Goal: Transaction & Acquisition: Obtain resource

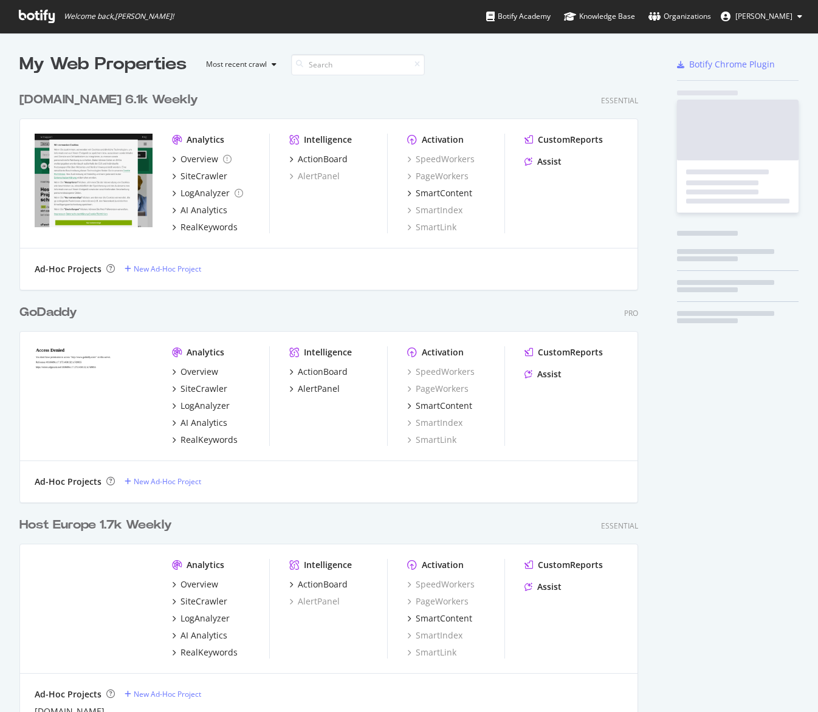
scroll to position [868, 628]
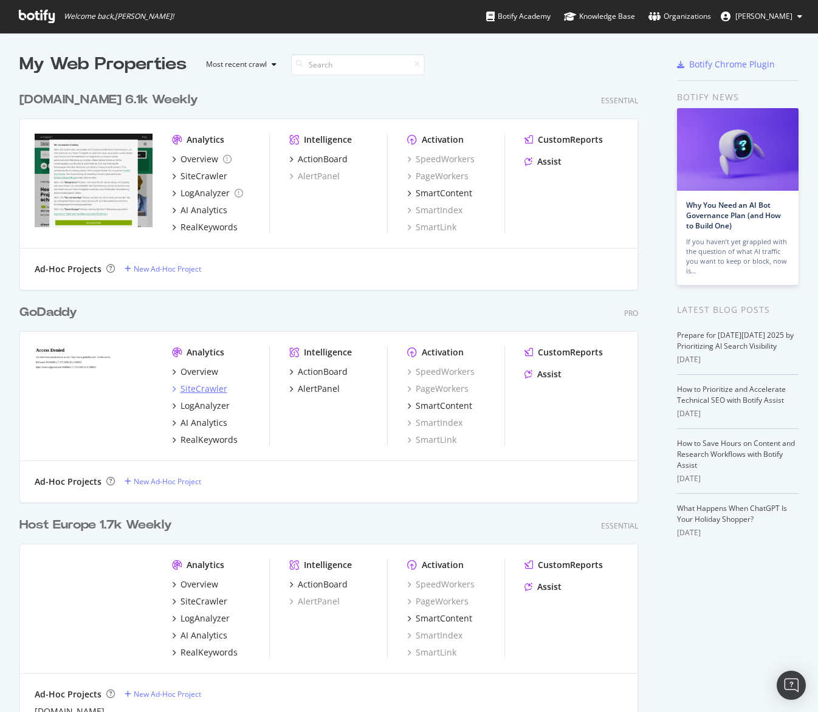
click at [218, 385] on div "SiteCrawler" at bounding box center [204, 389] width 47 height 12
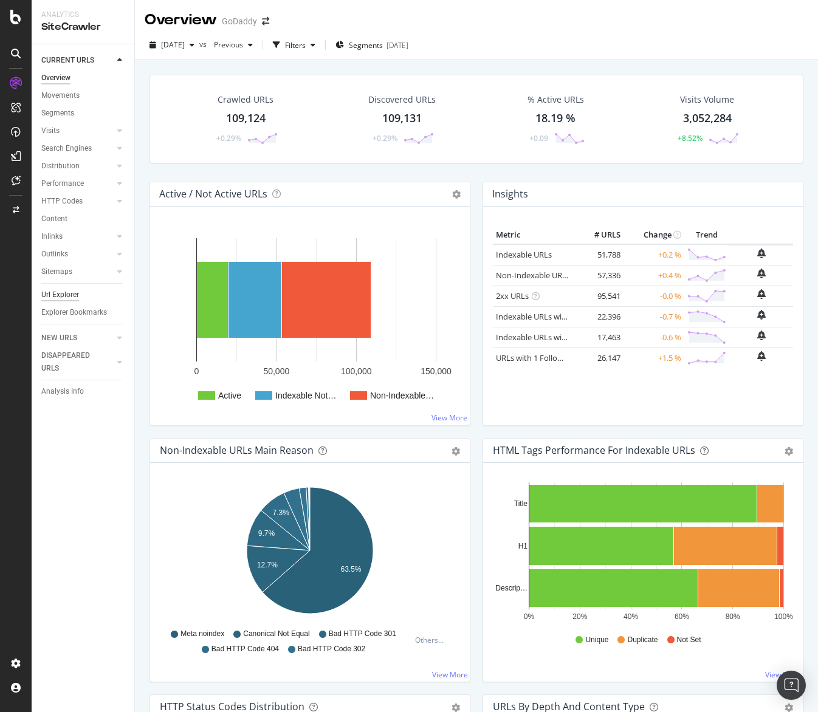
click at [69, 298] on div "Url Explorer" at bounding box center [60, 295] width 38 height 13
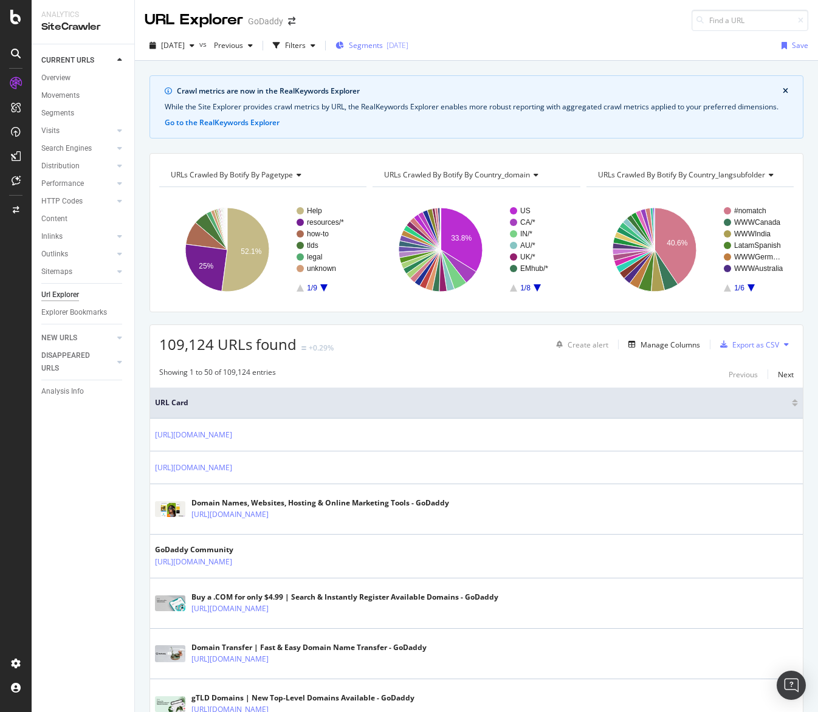
click at [402, 38] on div "Segments [DATE]" at bounding box center [372, 45] width 73 height 18
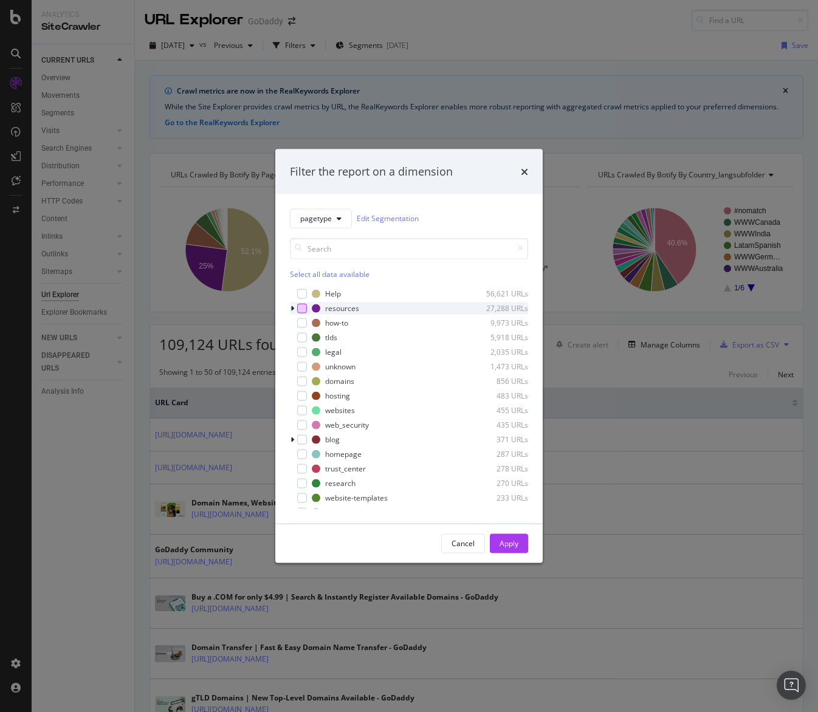
click at [306, 305] on div "modal" at bounding box center [302, 308] width 10 height 10
click at [511, 536] on div "Apply" at bounding box center [509, 543] width 19 height 18
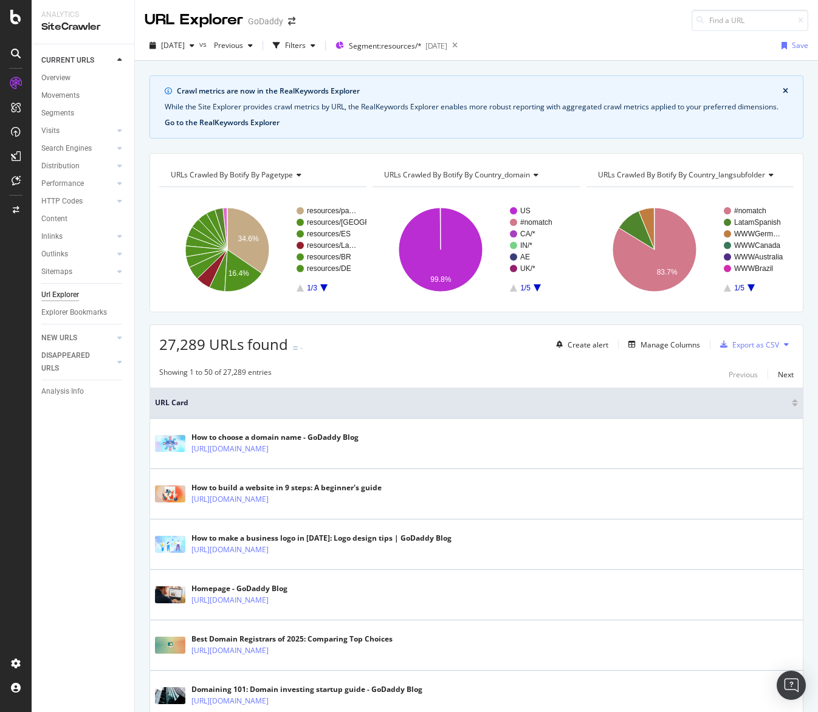
click at [218, 128] on button "Go to the RealKeywords Explorer" at bounding box center [222, 122] width 115 height 11
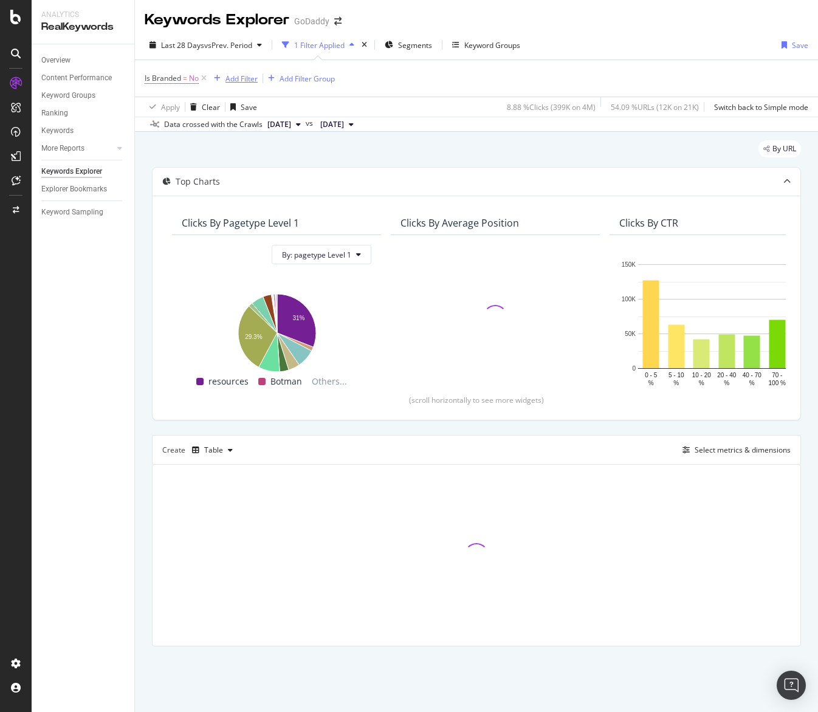
click at [253, 82] on div "Add Filter" at bounding box center [242, 79] width 32 height 10
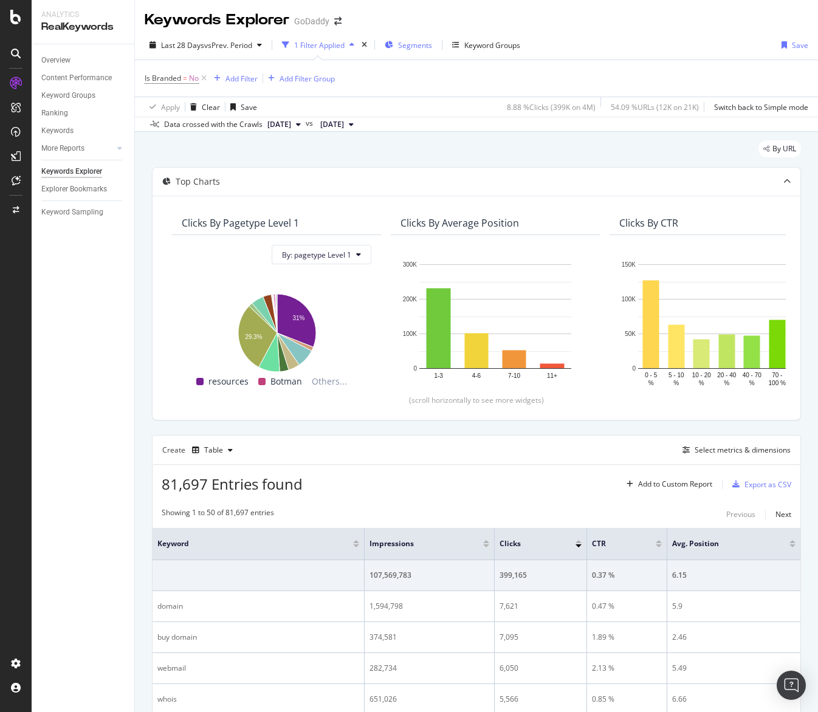
click at [407, 44] on span "Segments" at bounding box center [415, 45] width 34 height 10
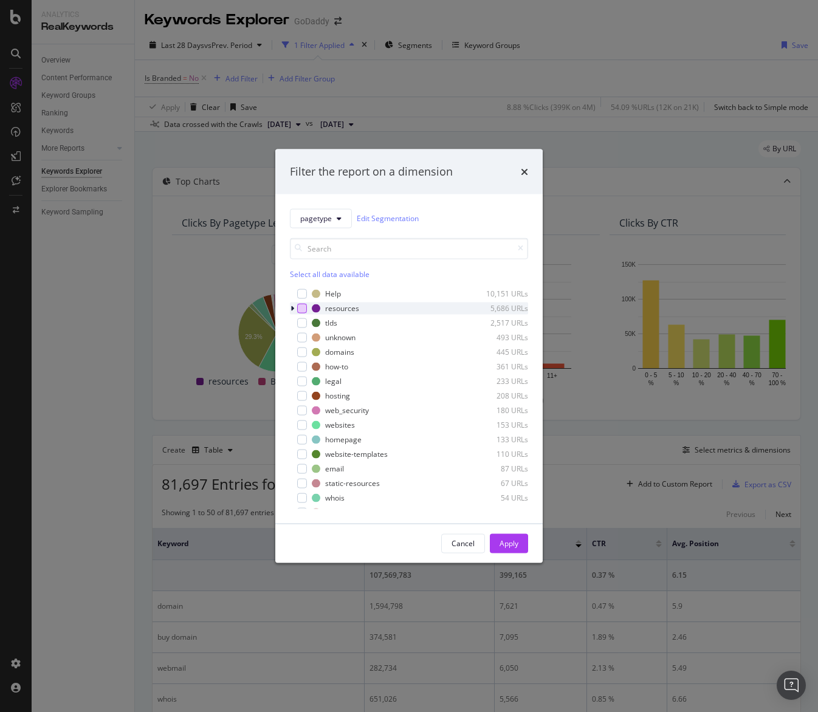
click at [306, 309] on div "modal" at bounding box center [302, 308] width 10 height 10
click at [496, 540] on button "Apply" at bounding box center [509, 543] width 38 height 19
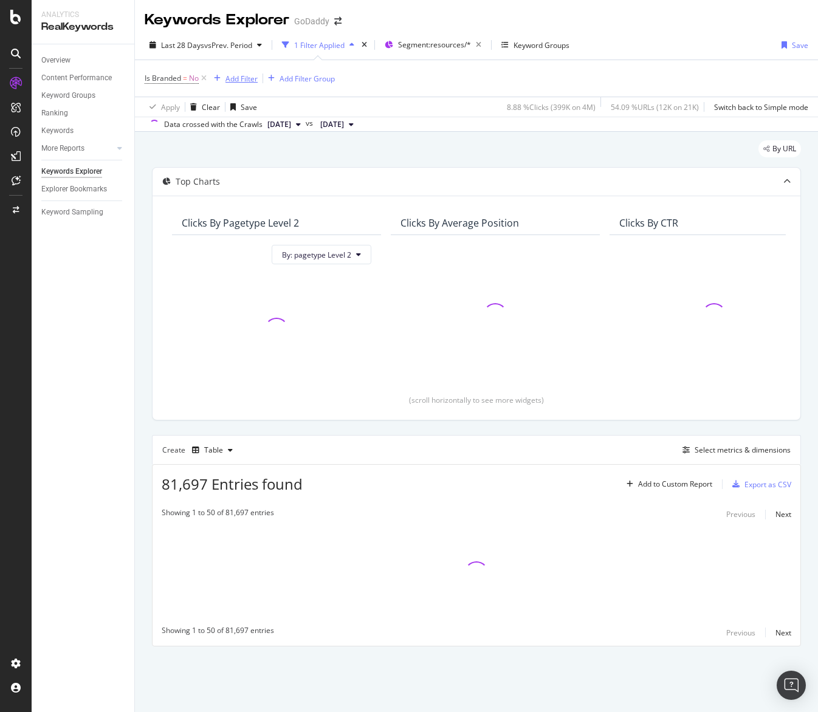
click at [253, 83] on div "Add Filter" at bounding box center [242, 79] width 32 height 10
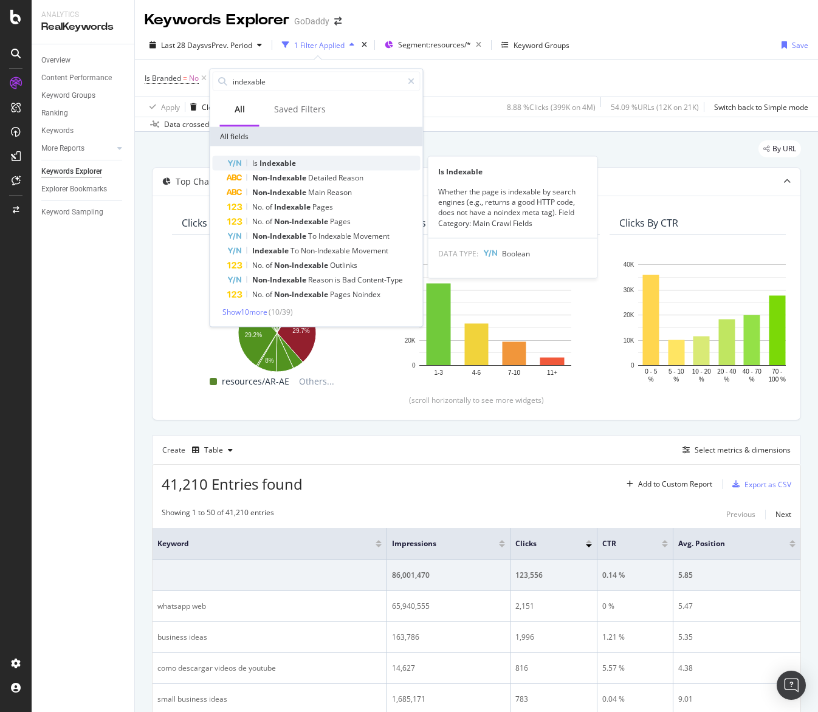
type input "indexable"
click at [268, 159] on span "Indexable" at bounding box center [278, 163] width 36 height 10
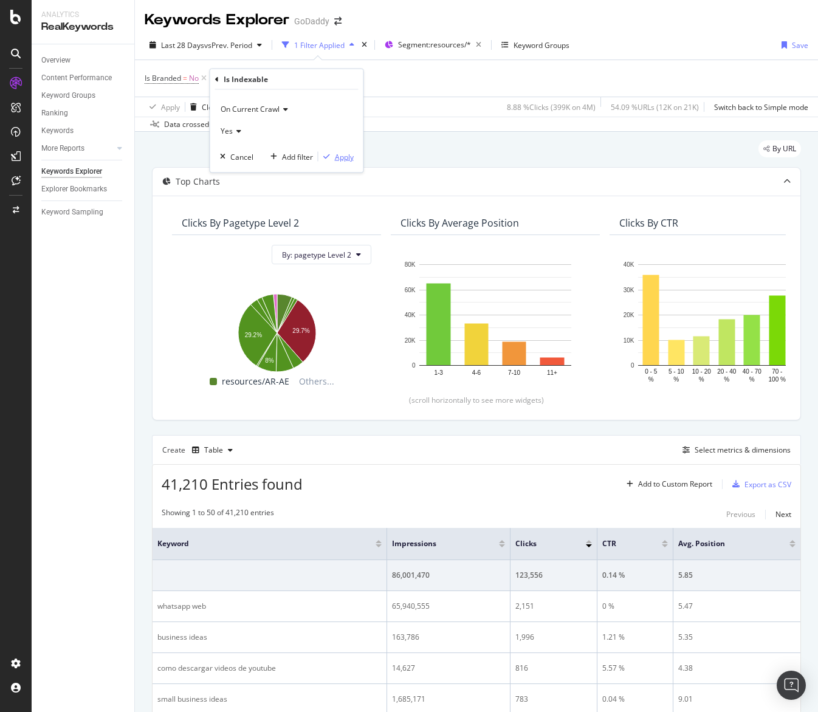
click at [348, 162] on div "Apply" at bounding box center [336, 156] width 35 height 11
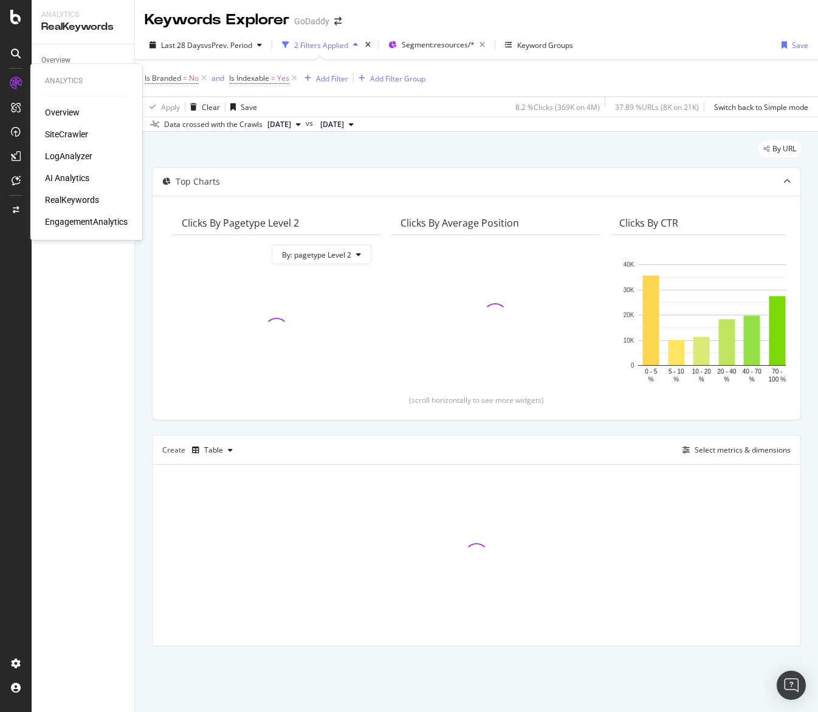
click at [76, 137] on div "SiteCrawler" at bounding box center [66, 134] width 43 height 12
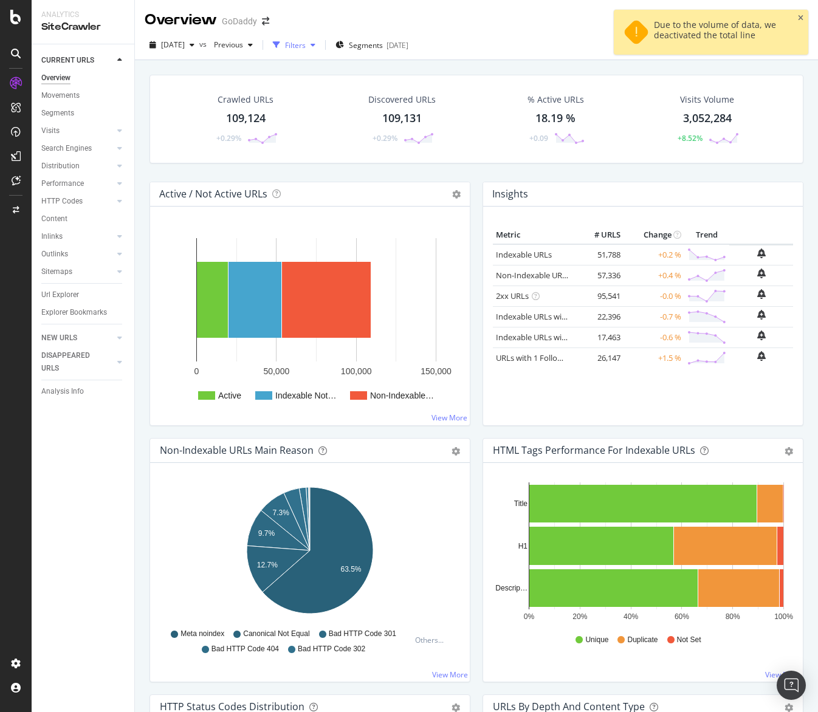
click at [306, 49] on div "Filters" at bounding box center [295, 45] width 21 height 10
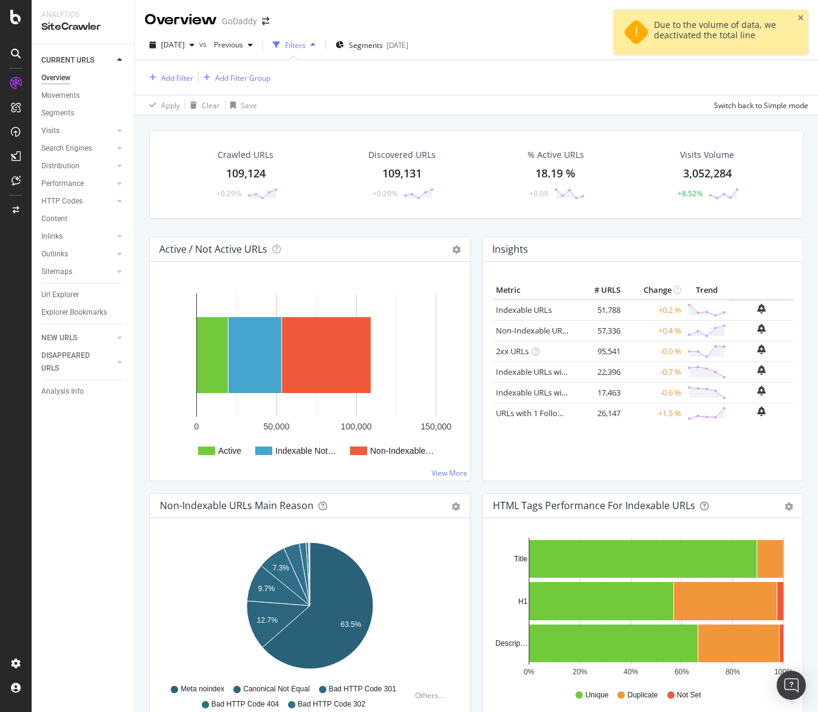
click at [320, 52] on div "Filters" at bounding box center [294, 45] width 52 height 18
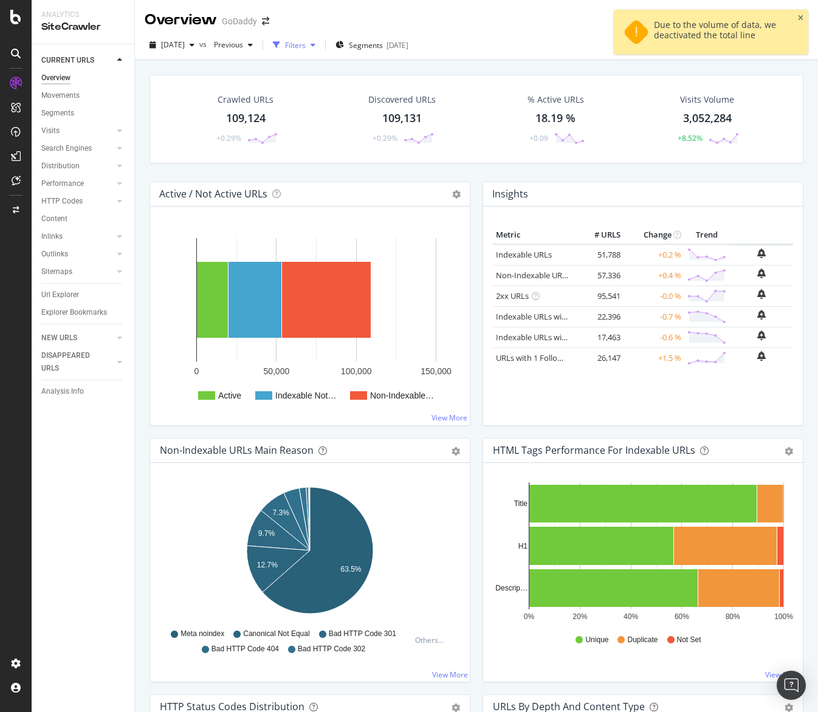
click at [315, 46] on icon "button" at bounding box center [313, 44] width 5 height 7
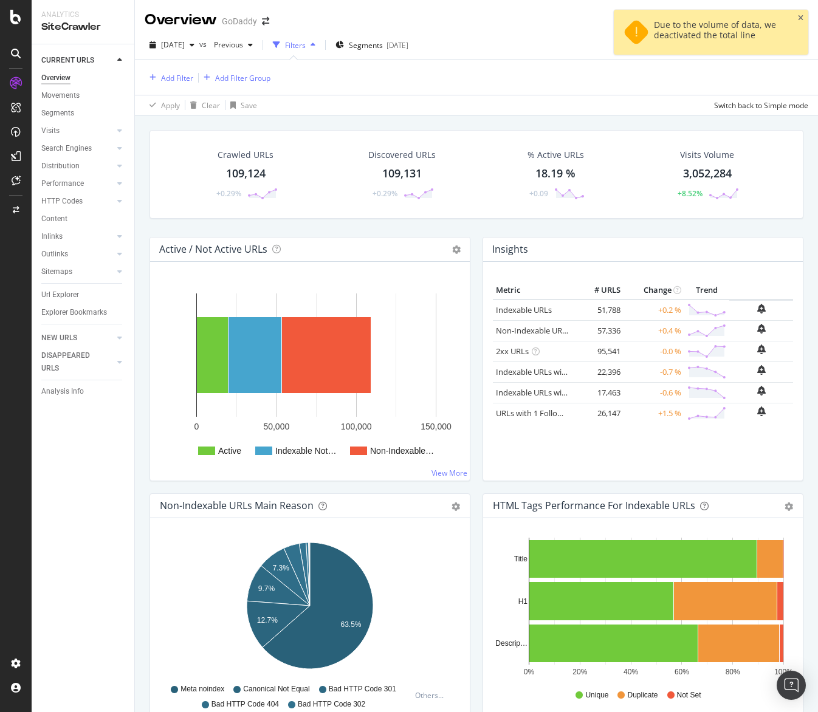
click at [315, 46] on icon "button" at bounding box center [313, 44] width 5 height 7
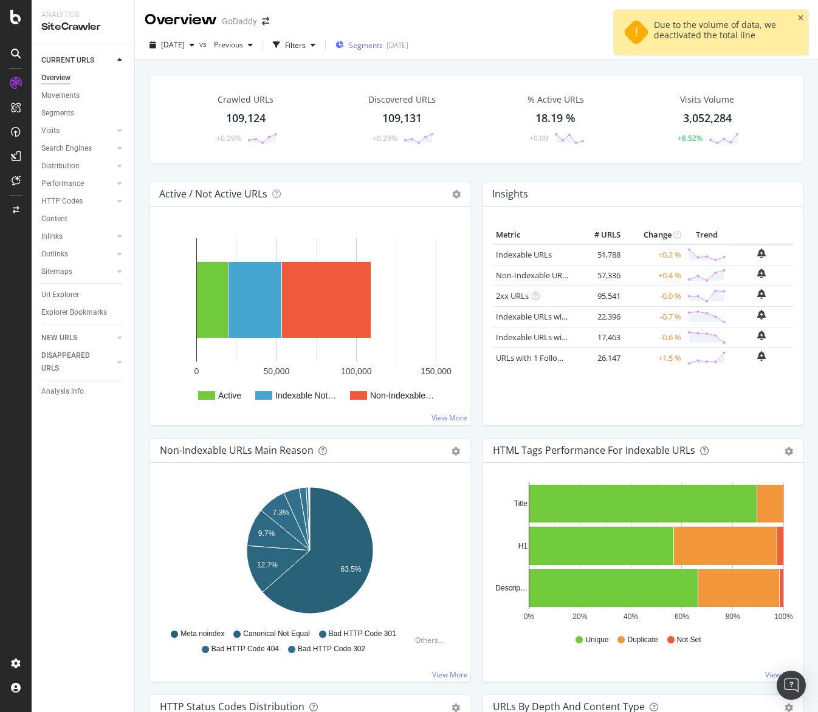
click at [383, 42] on span "Segments" at bounding box center [366, 45] width 34 height 10
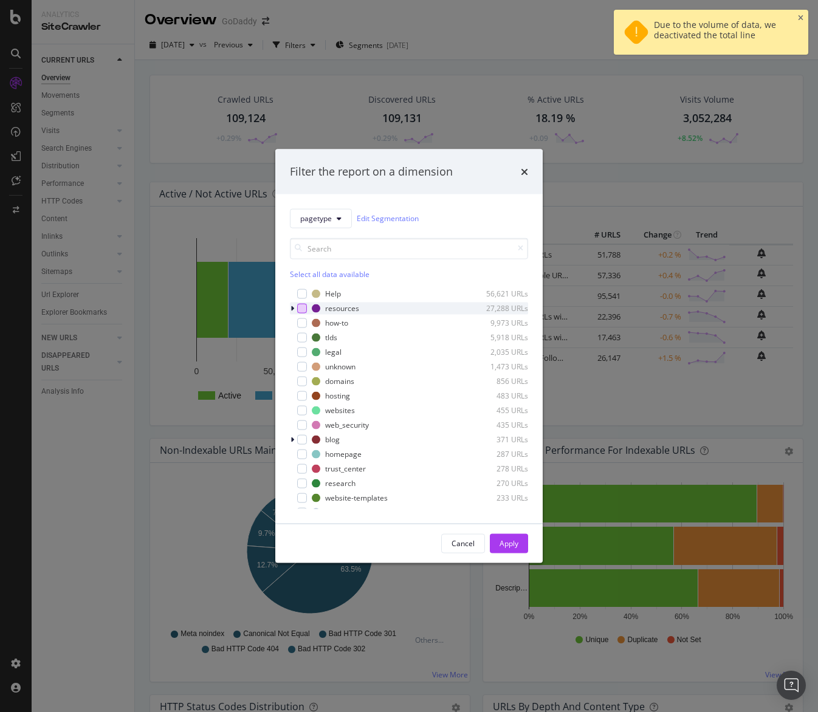
click at [305, 308] on div "modal" at bounding box center [302, 308] width 10 height 10
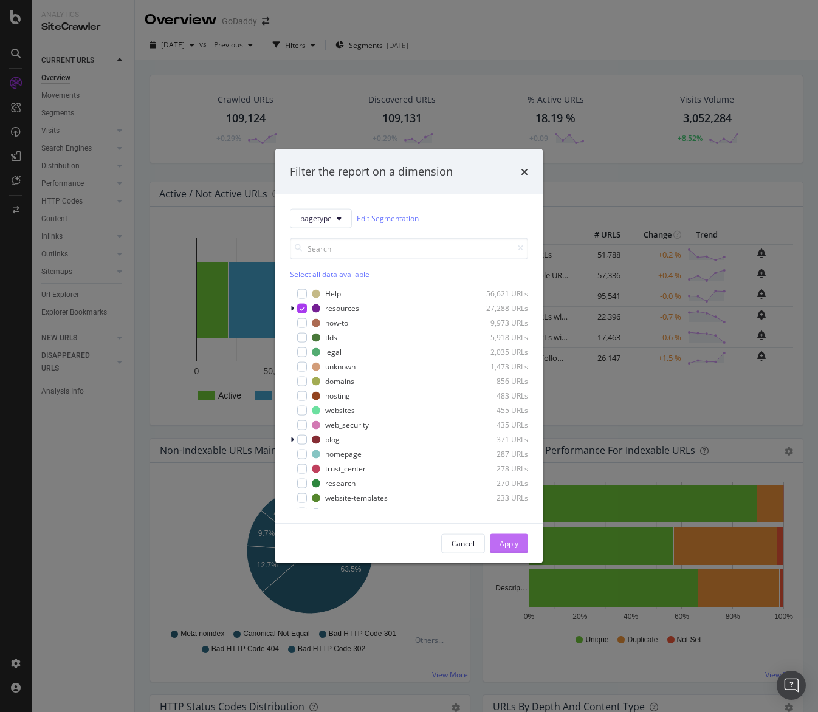
click at [514, 539] on div "Apply" at bounding box center [509, 544] width 19 height 10
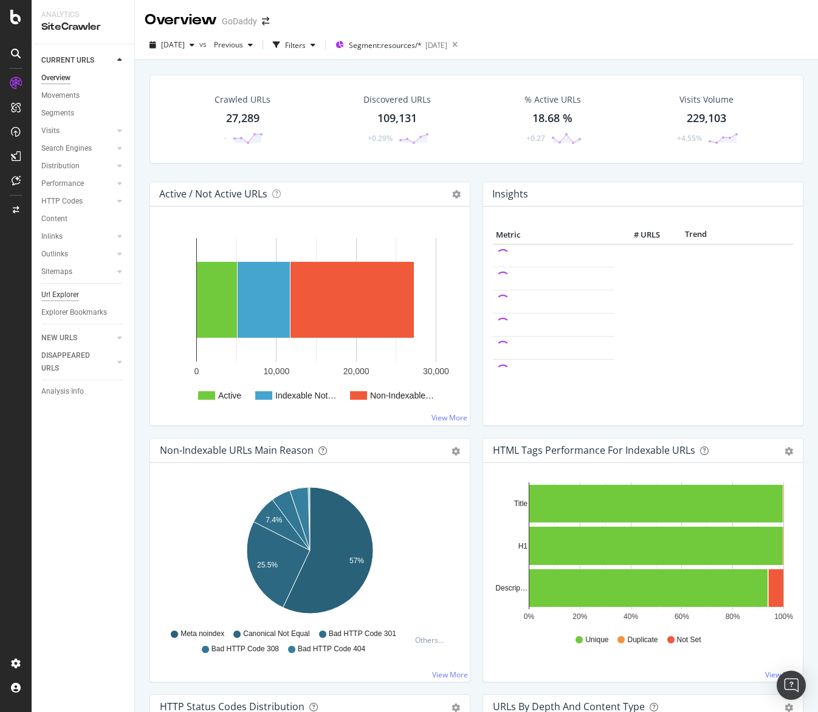
click at [72, 299] on div "Url Explorer" at bounding box center [60, 295] width 38 height 13
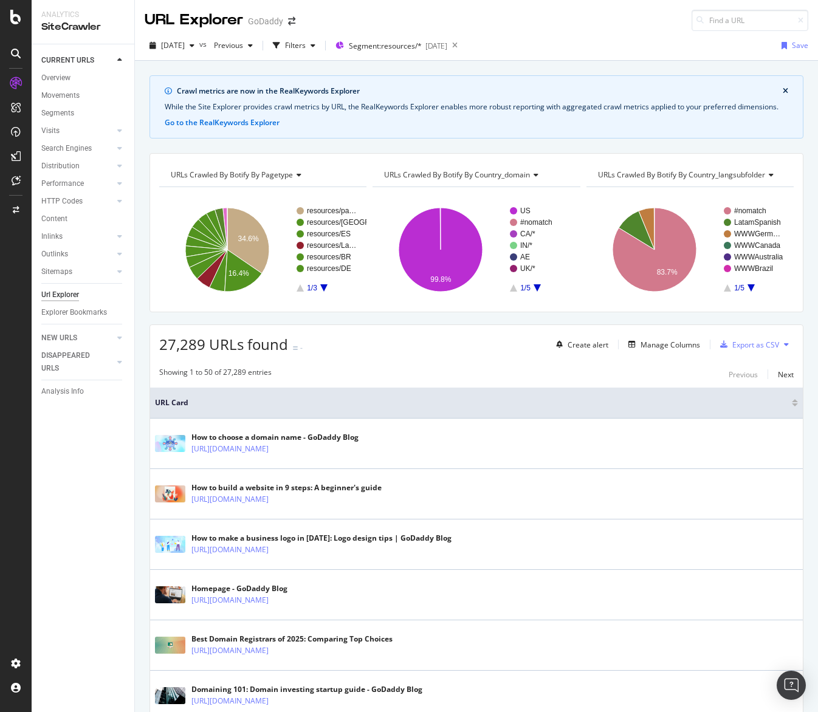
click at [326, 48] on div at bounding box center [325, 46] width 1 height 10
click at [320, 48] on div "button" at bounding box center [313, 45] width 15 height 7
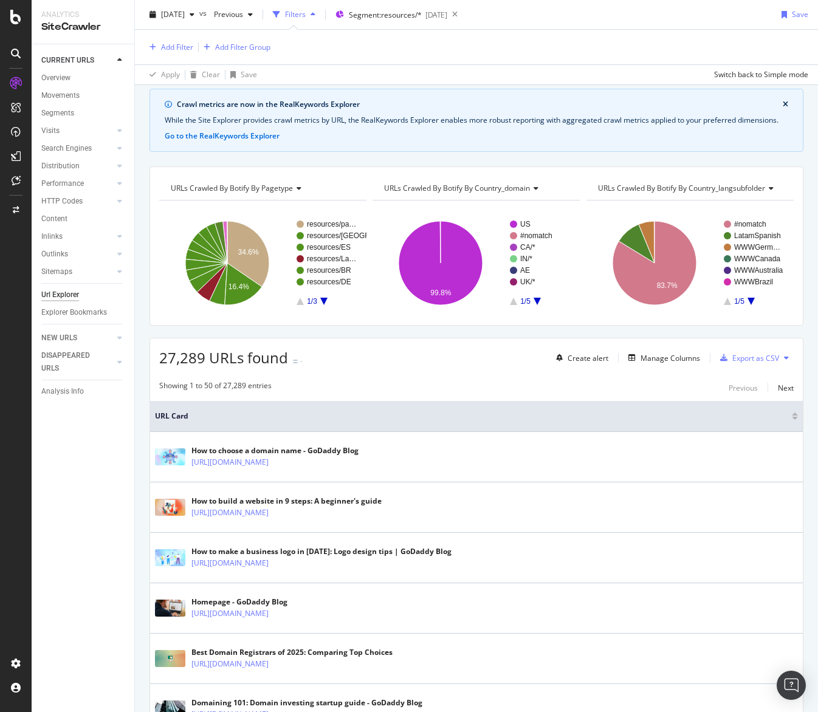
scroll to position [43, 0]
click at [182, 54] on div "Add Filter Add Filter Group" at bounding box center [477, 47] width 664 height 35
click at [183, 47] on div "Add Filter" at bounding box center [177, 47] width 32 height 10
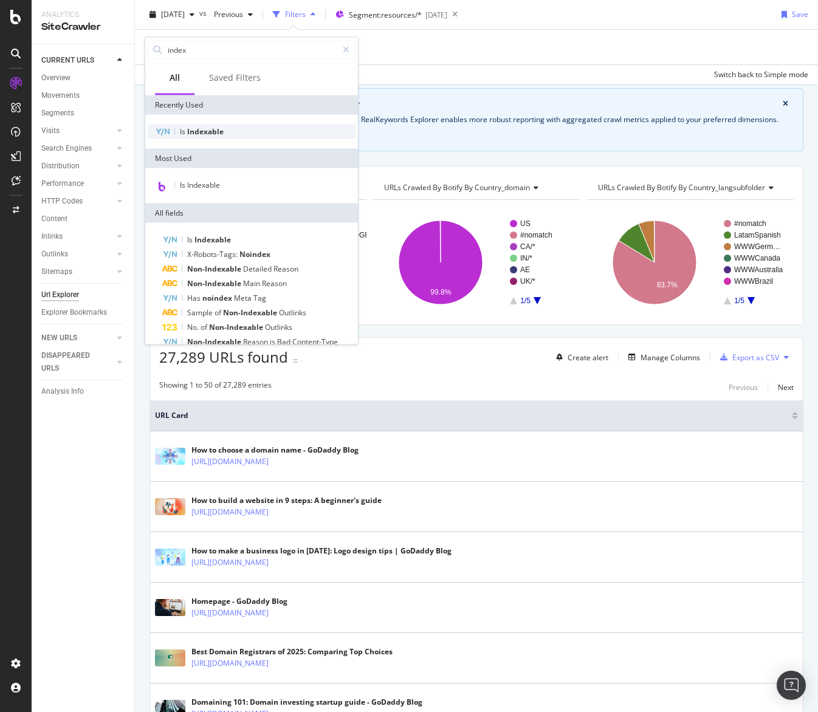
type input "index"
click at [193, 127] on span "Indexable" at bounding box center [205, 131] width 36 height 10
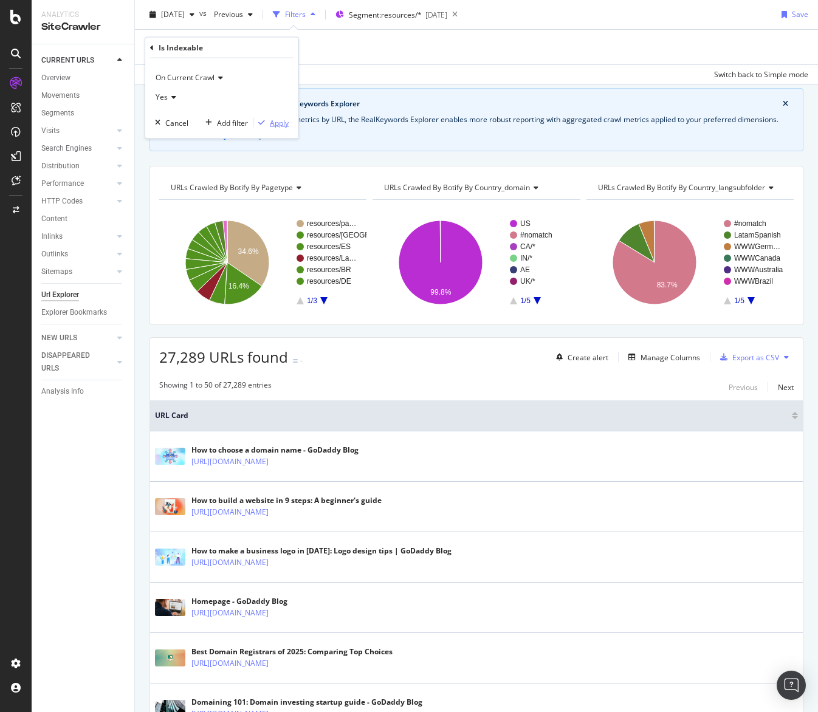
click at [282, 120] on div "Apply" at bounding box center [279, 122] width 19 height 10
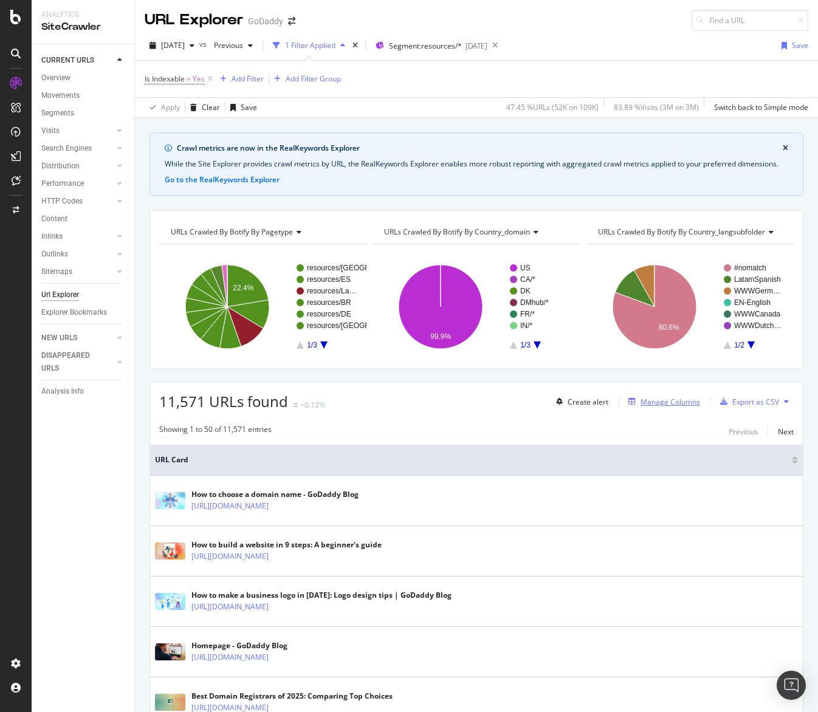
click at [669, 399] on div "Manage Columns" at bounding box center [671, 402] width 60 height 10
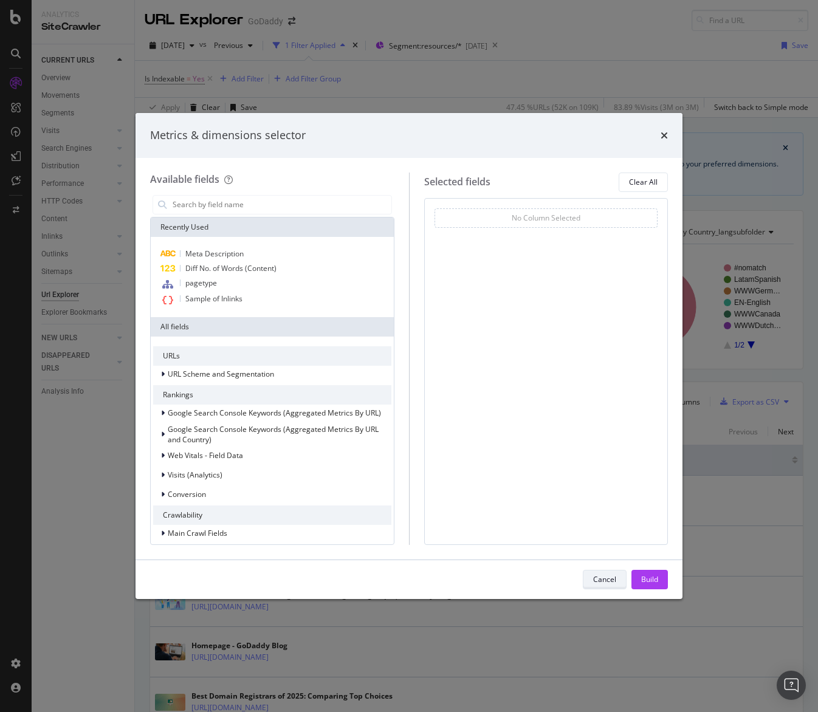
click at [604, 577] on div "Cancel" at bounding box center [604, 579] width 23 height 10
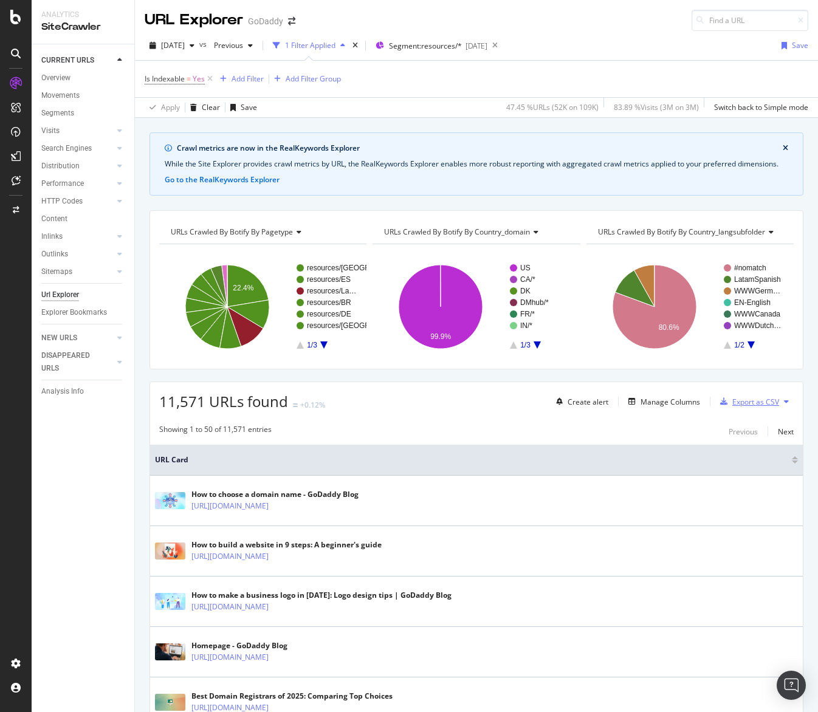
click at [749, 396] on div "Export as CSV" at bounding box center [747, 402] width 64 height 18
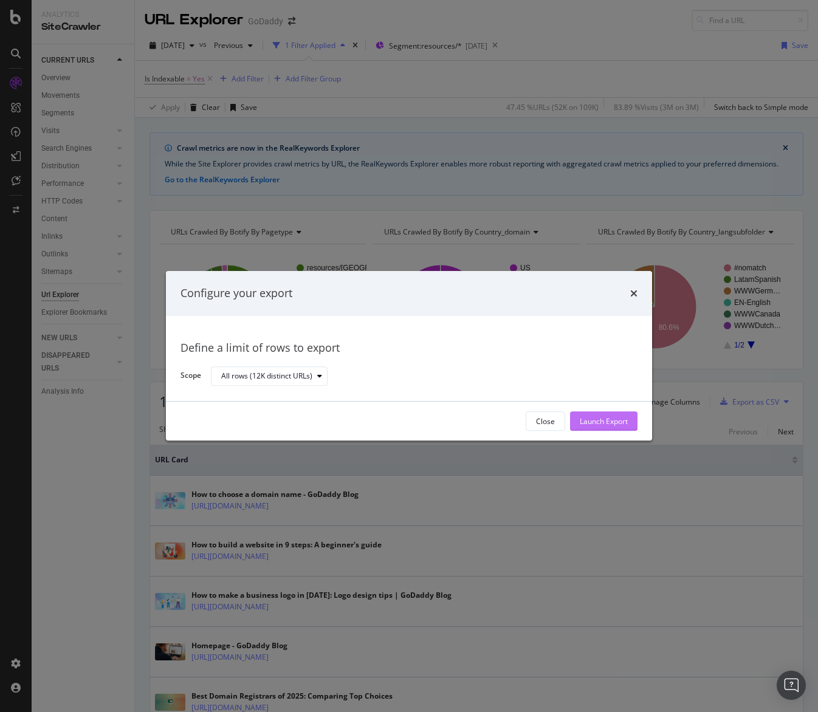
click at [628, 422] on button "Launch Export" at bounding box center [603, 421] width 67 height 19
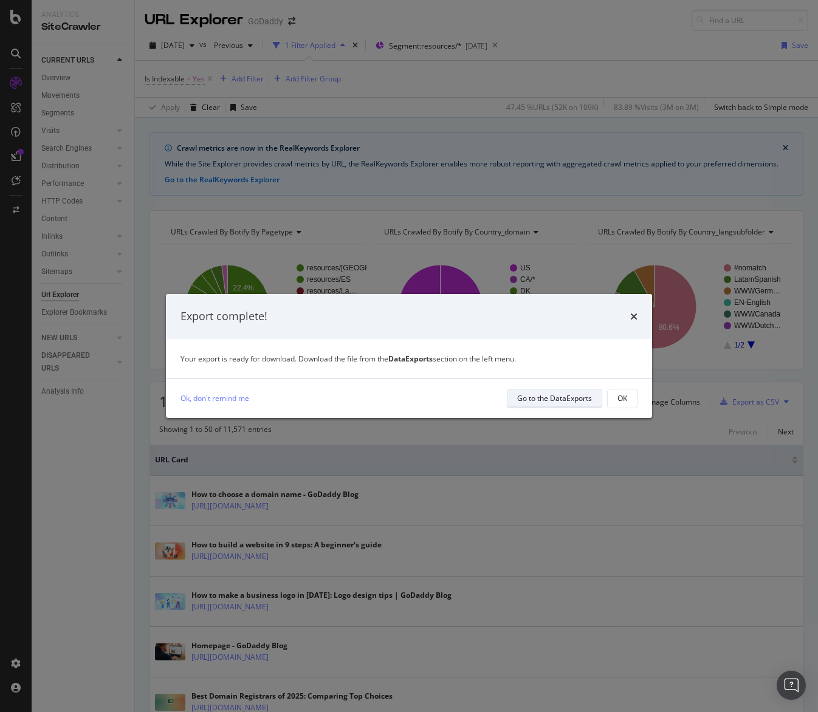
click at [548, 391] on div "Go to the DataExports" at bounding box center [554, 398] width 75 height 17
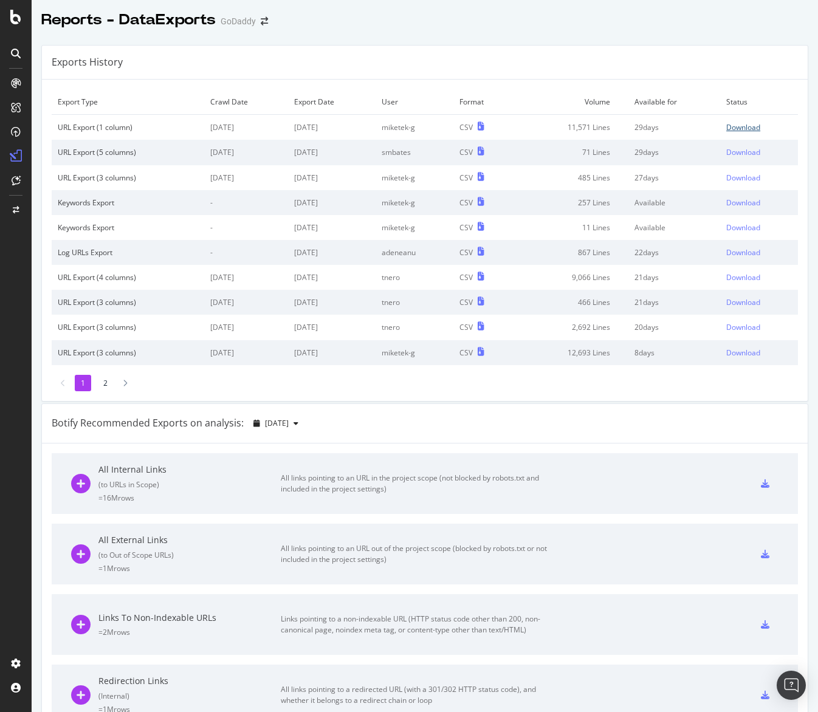
click at [760, 128] on div "Download" at bounding box center [743, 127] width 34 height 10
click at [537, 78] on div "Exports History" at bounding box center [425, 63] width 766 height 34
click at [746, 127] on div "Download" at bounding box center [743, 127] width 34 height 10
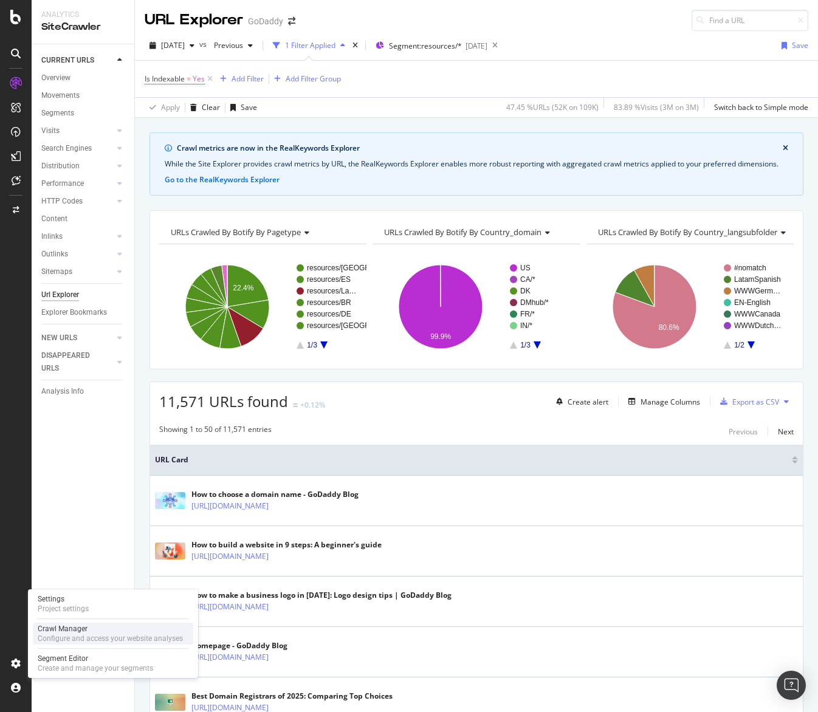
click at [53, 644] on div "Crawl Manager Configure and access your website analyses" at bounding box center [113, 634] width 160 height 22
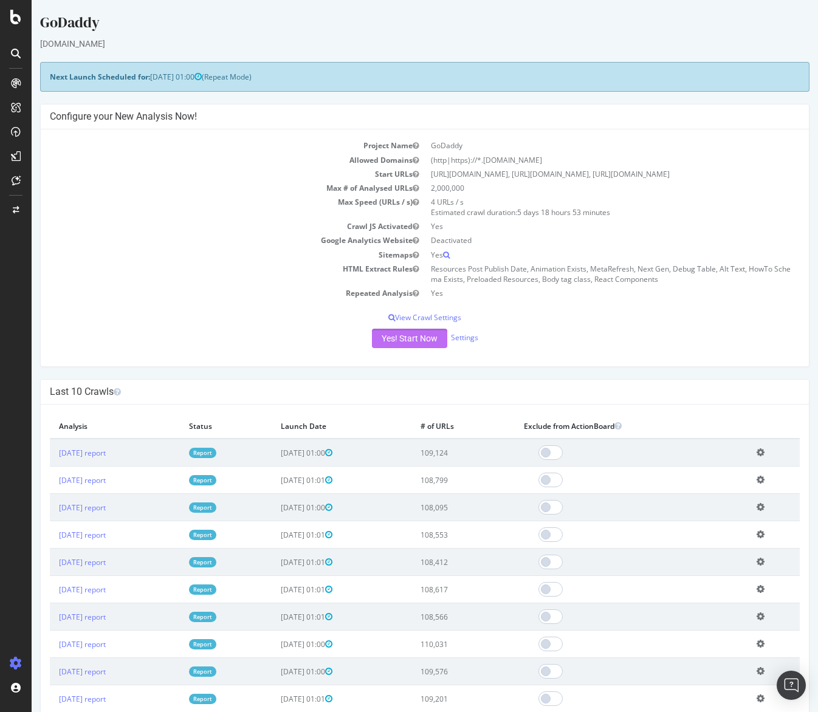
click at [436, 341] on button "Yes! Start Now" at bounding box center [409, 338] width 75 height 19
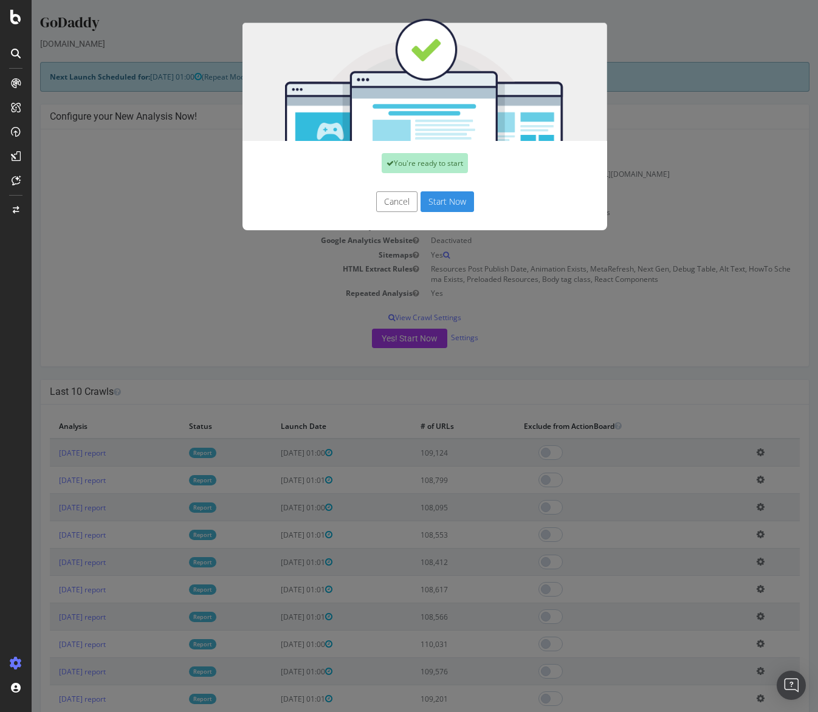
click at [449, 208] on button "Start Now" at bounding box center [447, 201] width 53 height 21
